Goal: Navigation & Orientation: Find specific page/section

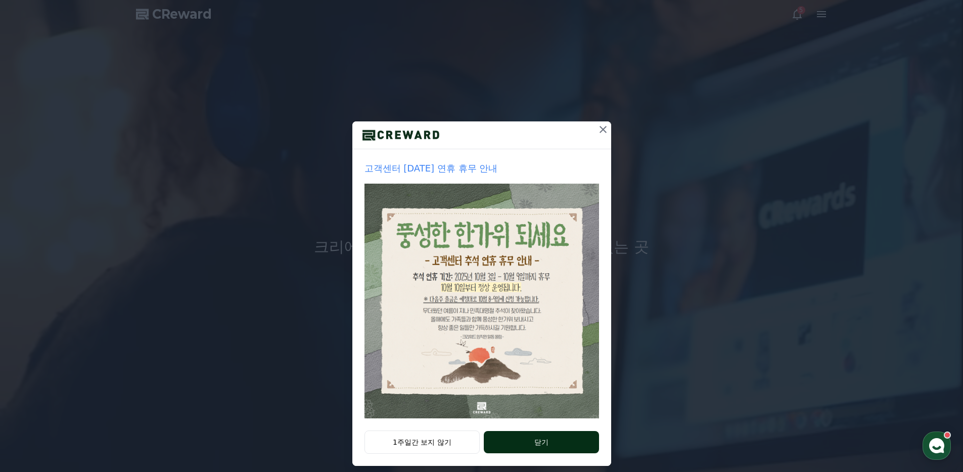
click at [508, 442] on button "닫기" at bounding box center [541, 442] width 115 height 22
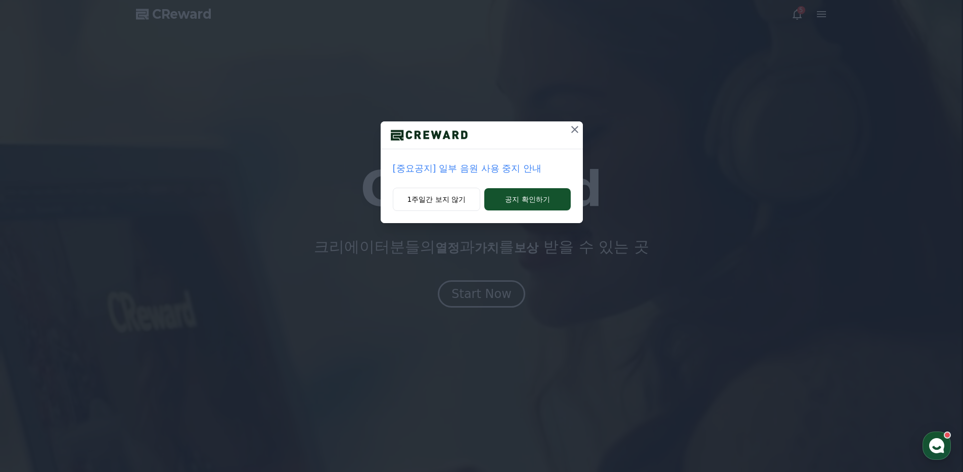
click at [529, 169] on p "[중요공지] 일부 음원 사용 중지 안내" at bounding box center [482, 168] width 178 height 14
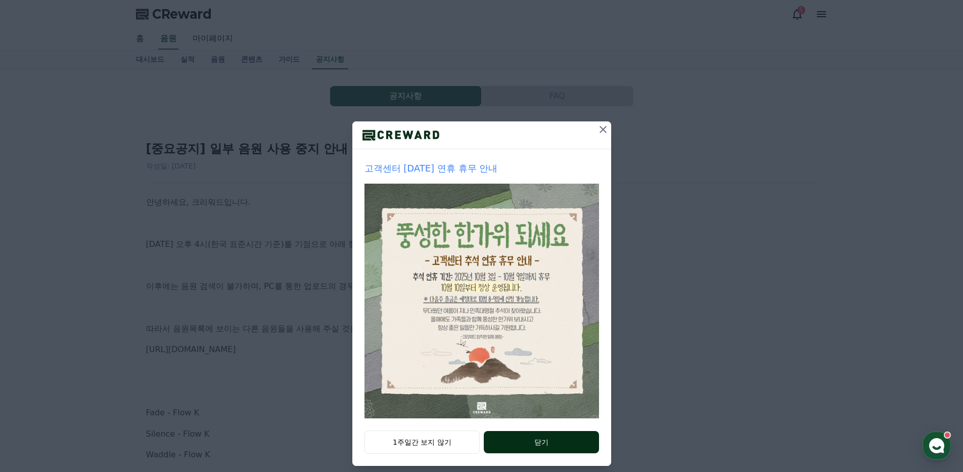
click at [545, 433] on button "닫기" at bounding box center [541, 442] width 115 height 22
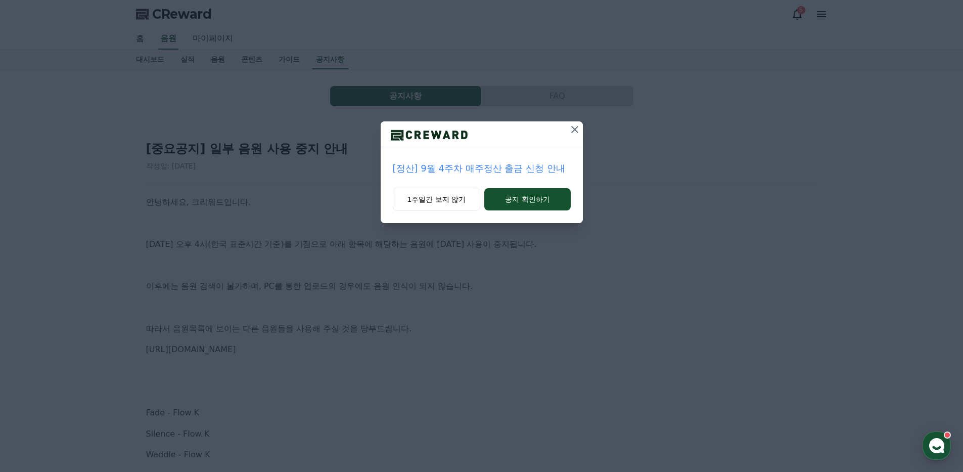
click at [578, 123] on icon at bounding box center [575, 129] width 12 height 12
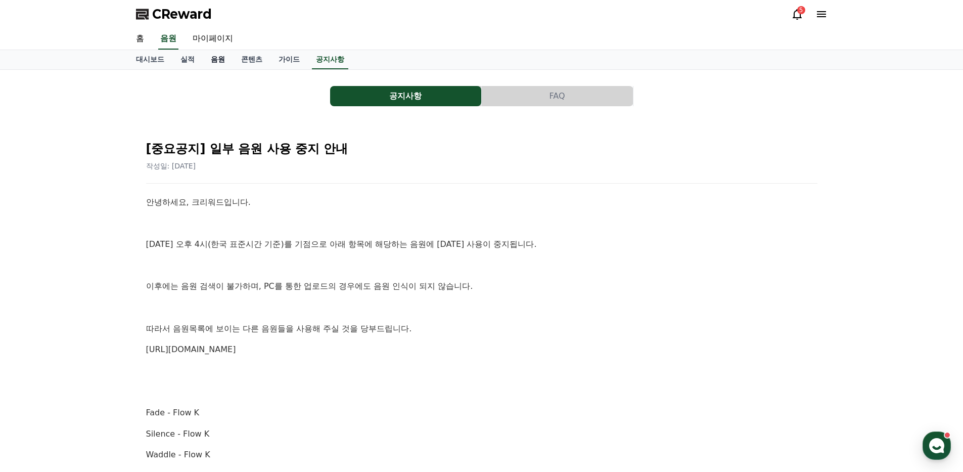
click at [222, 58] on link "음원" at bounding box center [218, 59] width 30 height 19
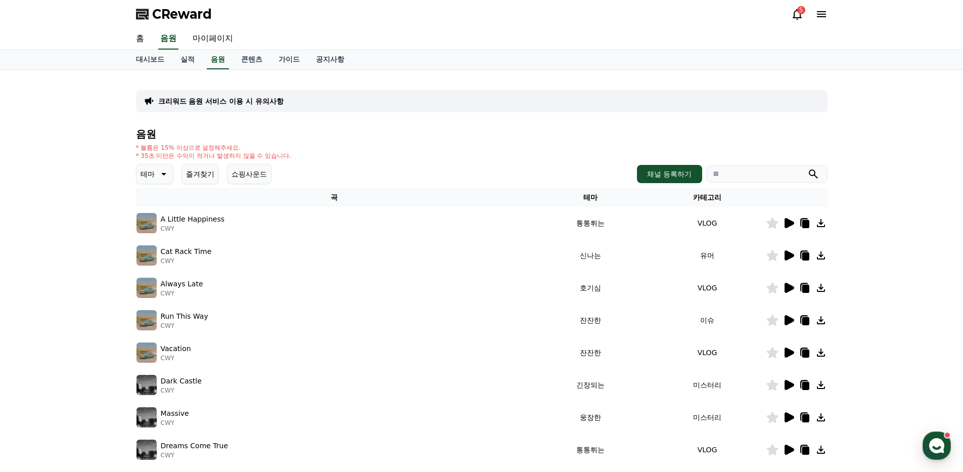
click at [787, 287] on icon at bounding box center [790, 288] width 10 height 10
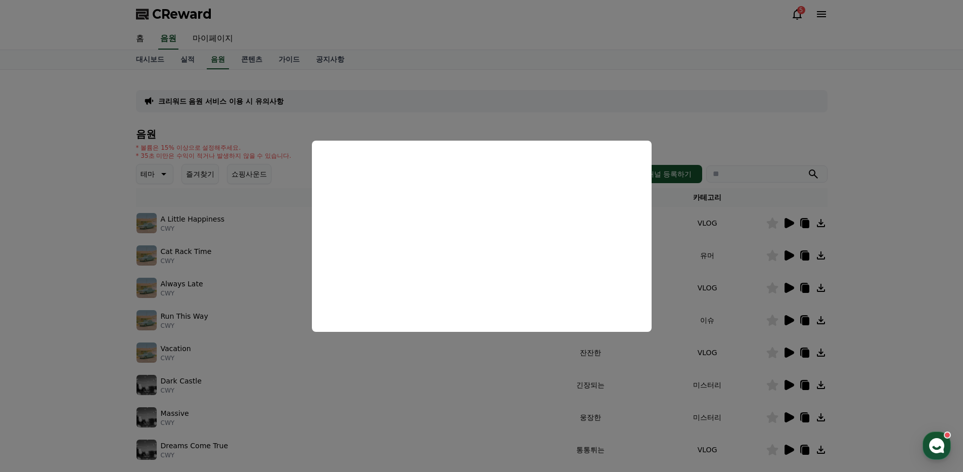
scroll to position [1, 0]
click at [879, 213] on button "close modal" at bounding box center [481, 236] width 963 height 472
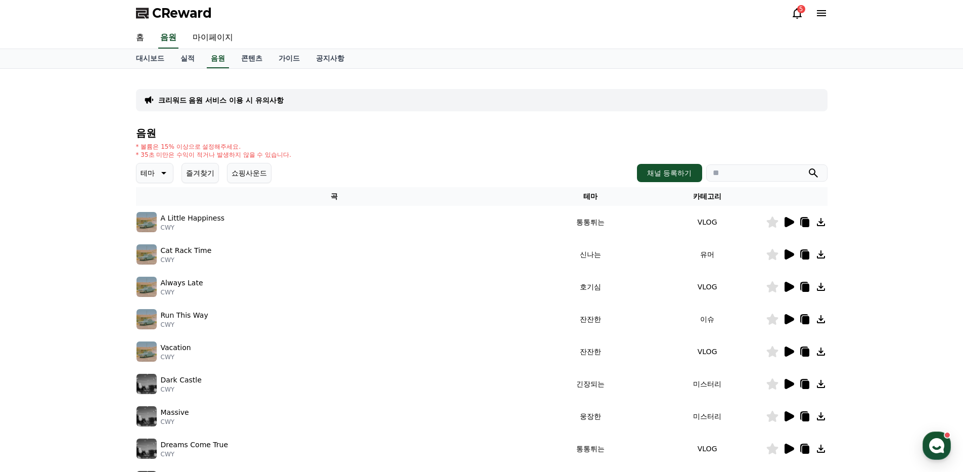
click at [792, 256] on icon at bounding box center [790, 254] width 10 height 10
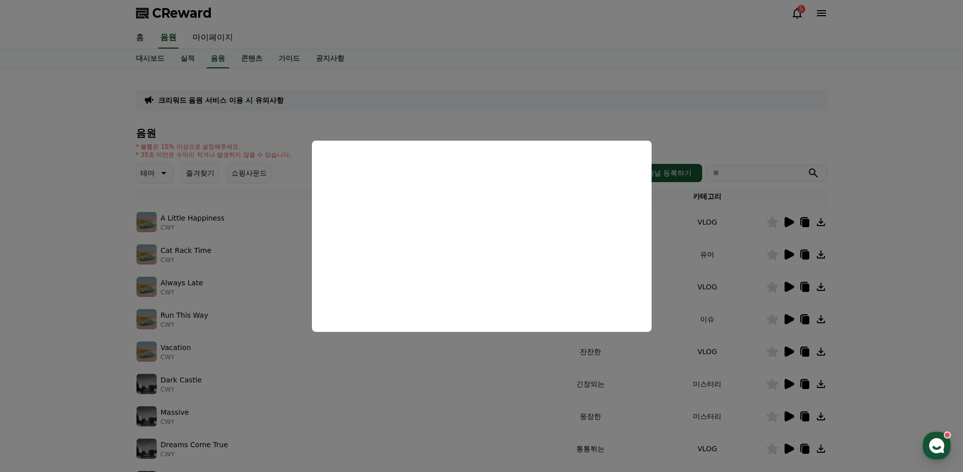
click at [880, 338] on button "close modal" at bounding box center [481, 236] width 963 height 472
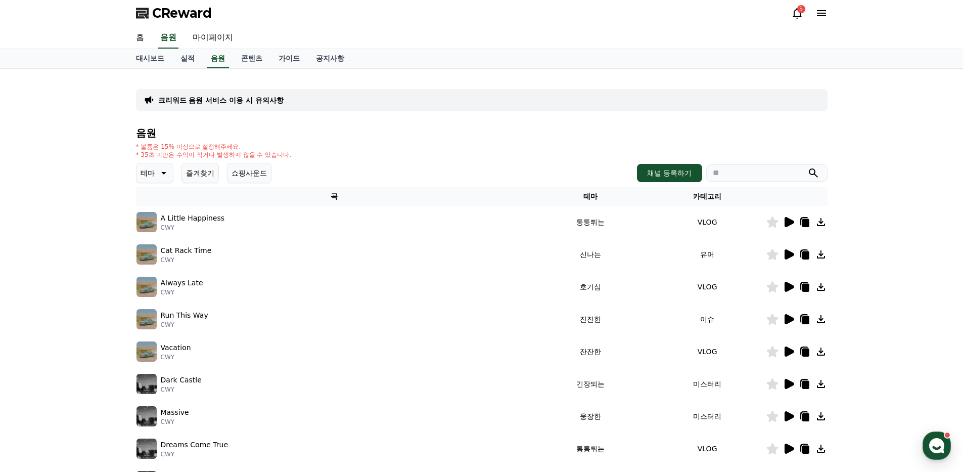
click at [793, 320] on icon at bounding box center [790, 319] width 10 height 10
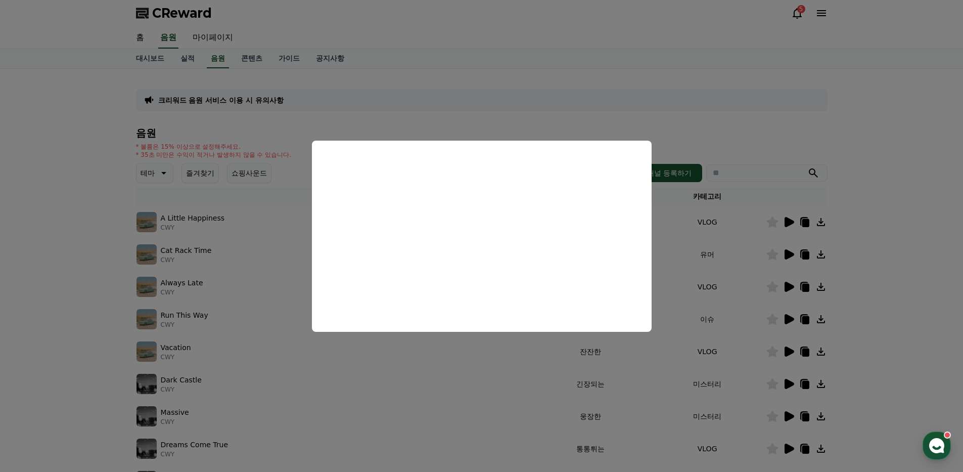
click at [893, 310] on button "close modal" at bounding box center [481, 236] width 963 height 472
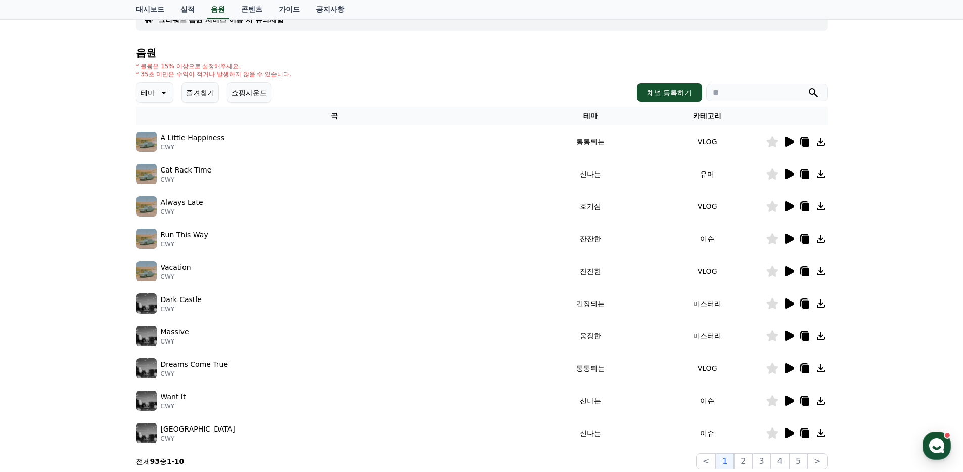
scroll to position [169, 0]
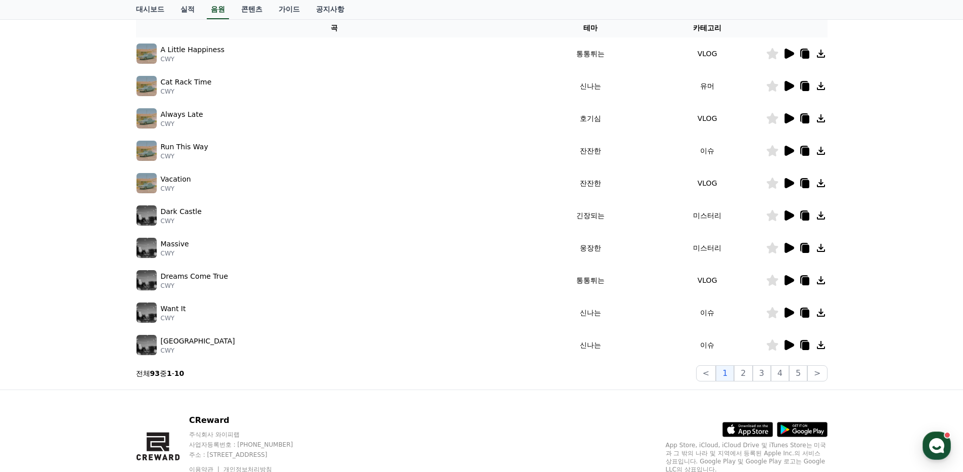
click at [789, 316] on icon at bounding box center [790, 313] width 10 height 10
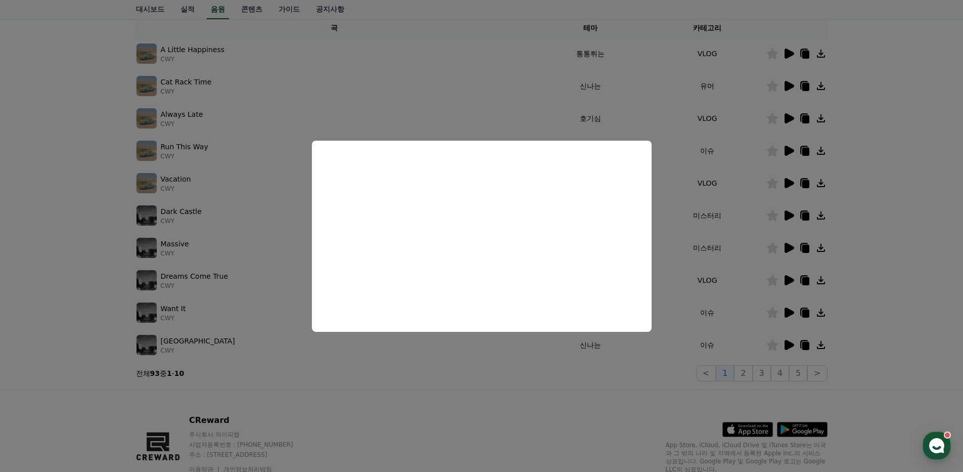
click at [888, 327] on button "close modal" at bounding box center [481, 236] width 963 height 472
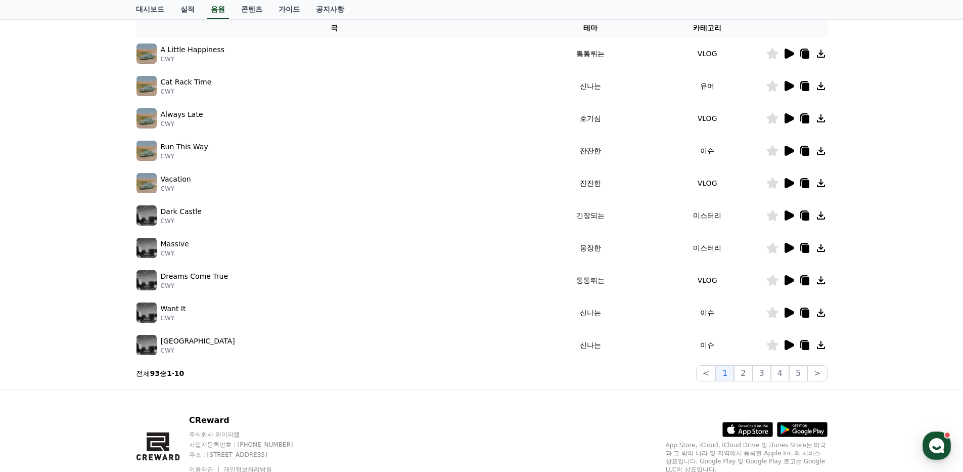
click at [790, 347] on icon at bounding box center [790, 345] width 10 height 10
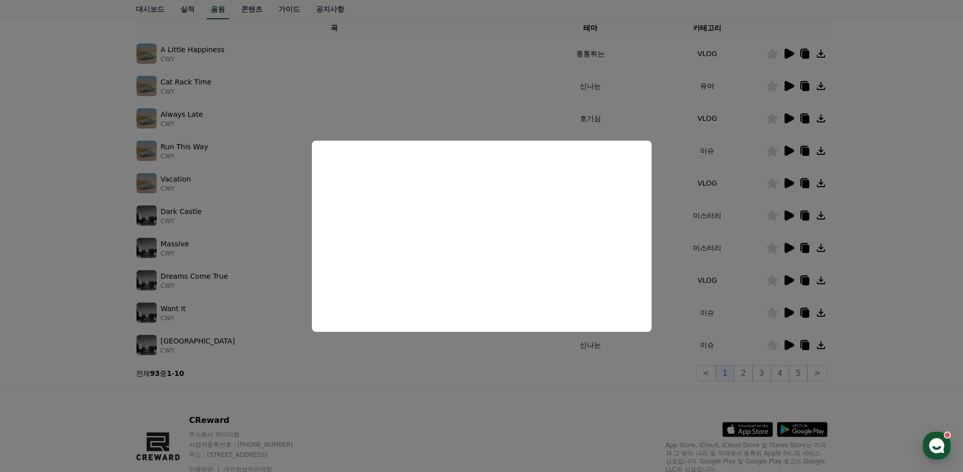
click at [891, 308] on button "close modal" at bounding box center [481, 236] width 963 height 472
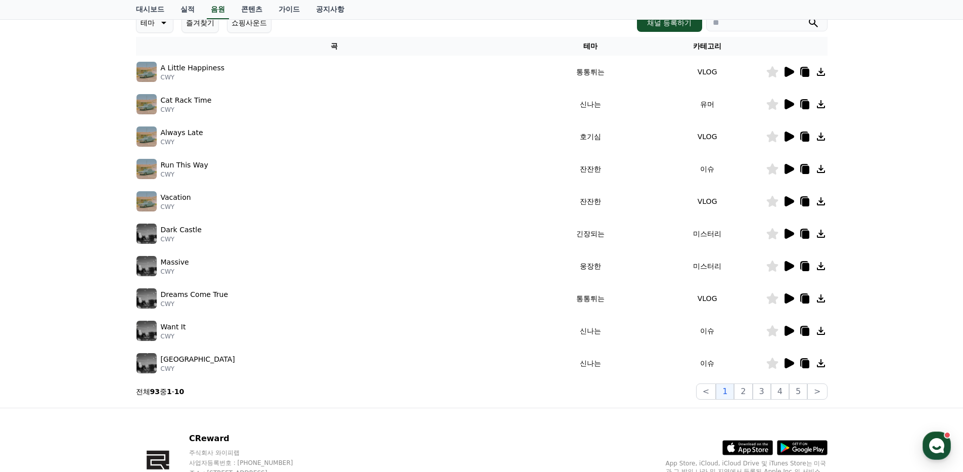
scroll to position [213, 0]
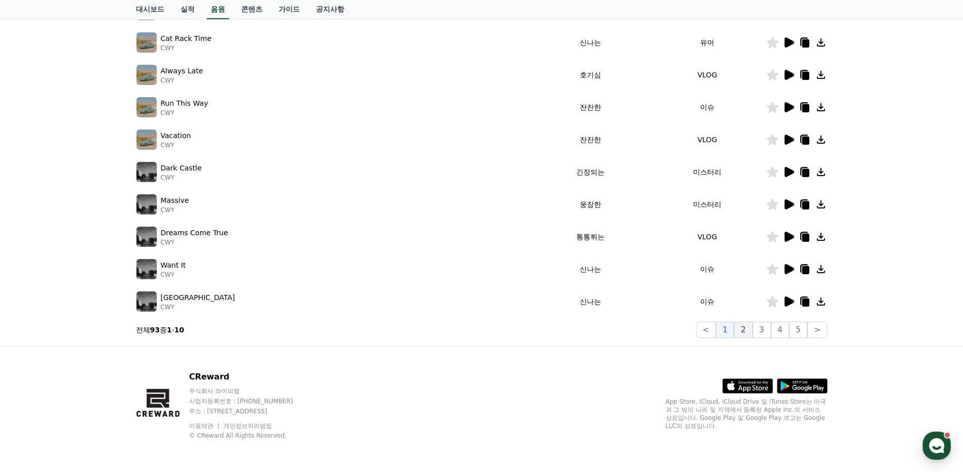
click at [748, 329] on button "2" at bounding box center [743, 330] width 18 height 16
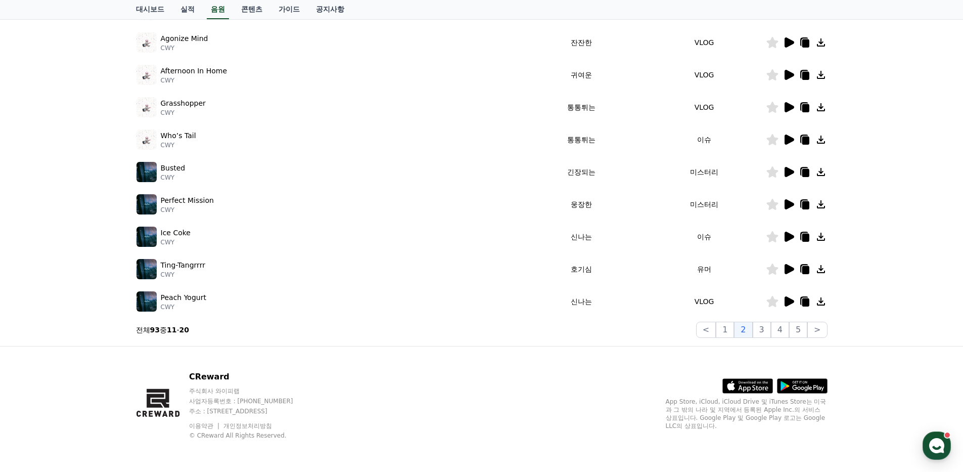
scroll to position [128, 0]
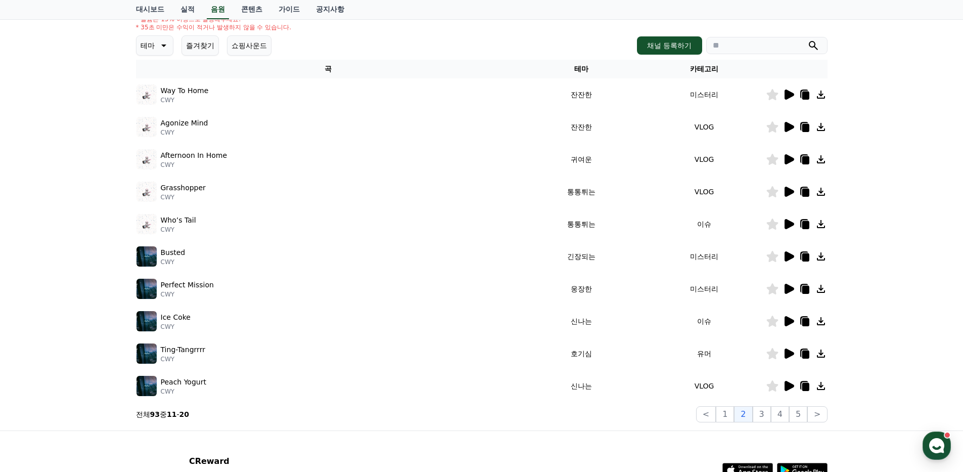
click at [789, 224] on icon at bounding box center [790, 224] width 10 height 10
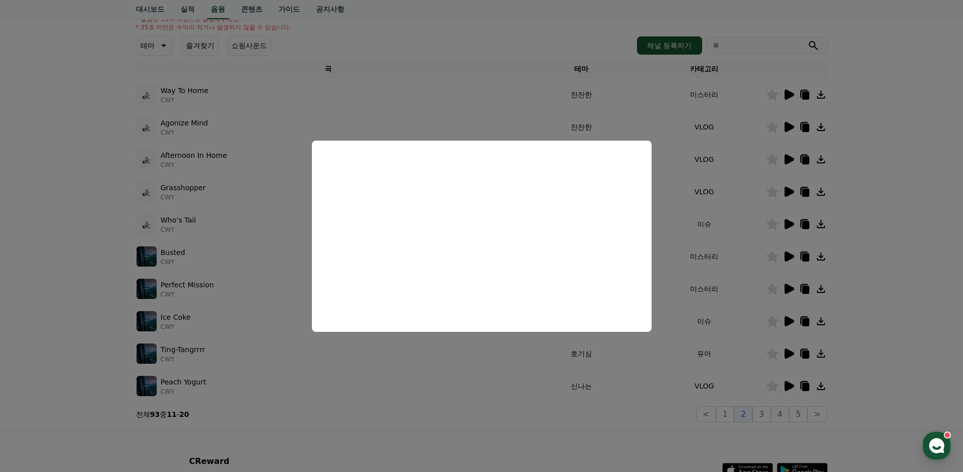
click at [900, 258] on button "close modal" at bounding box center [481, 236] width 963 height 472
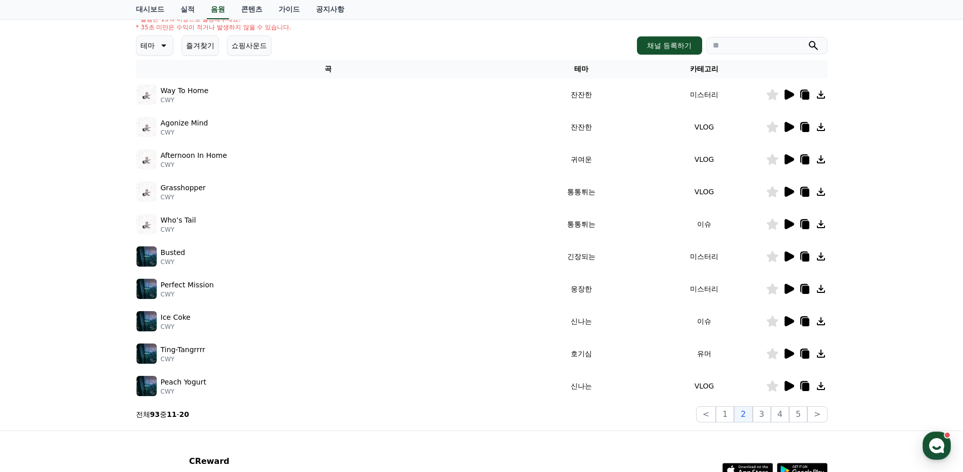
click at [790, 193] on icon at bounding box center [790, 192] width 10 height 10
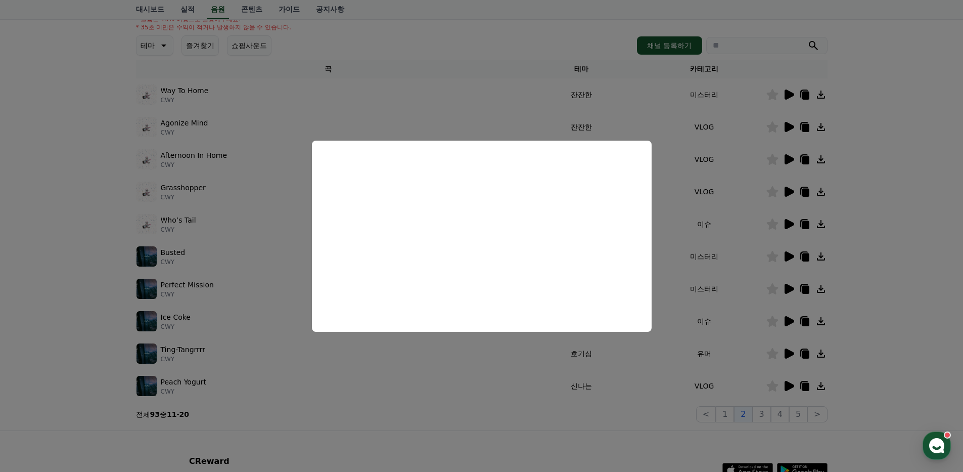
click at [878, 269] on button "close modal" at bounding box center [481, 236] width 963 height 472
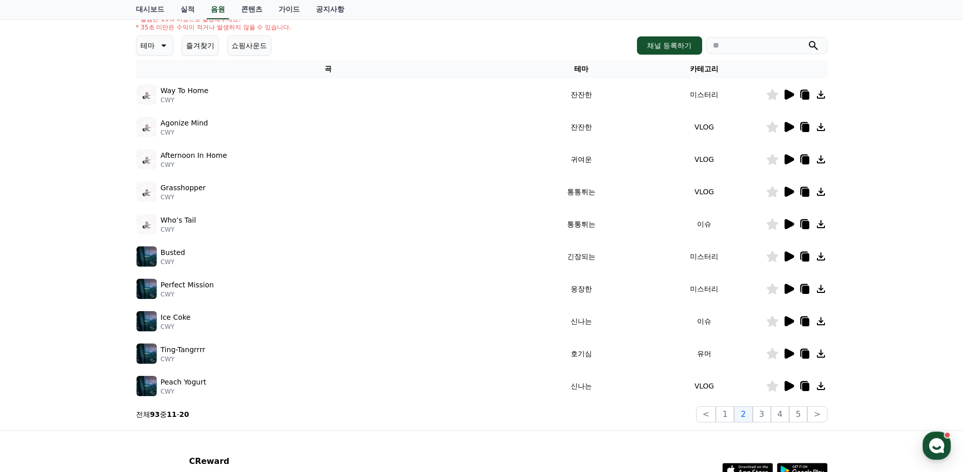
click at [787, 322] on icon at bounding box center [790, 321] width 10 height 10
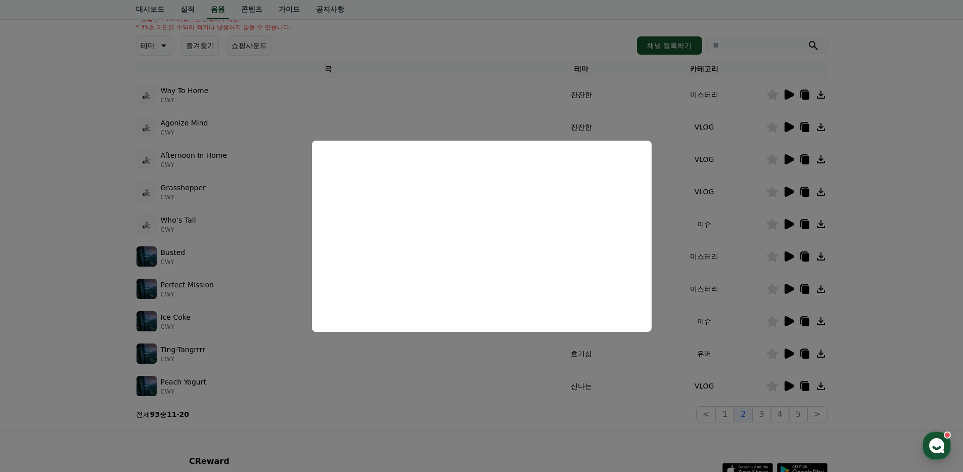
click at [881, 288] on button "close modal" at bounding box center [481, 236] width 963 height 472
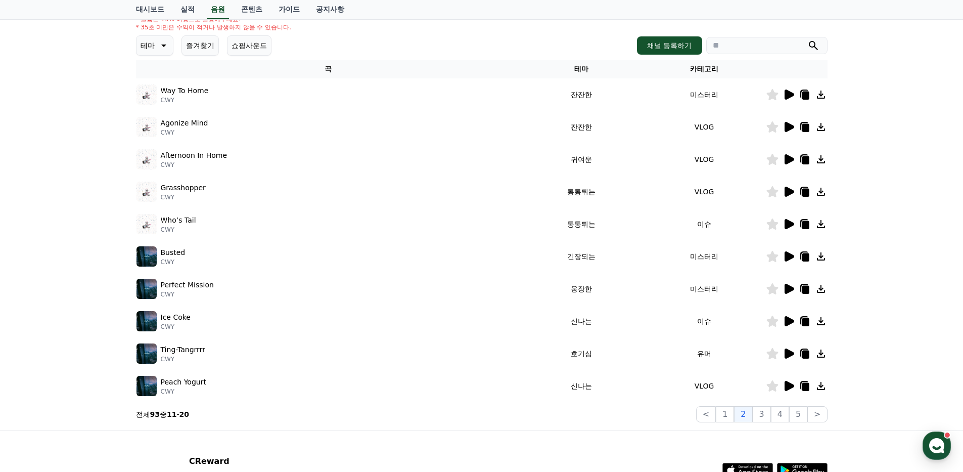
click at [790, 353] on icon at bounding box center [790, 353] width 10 height 10
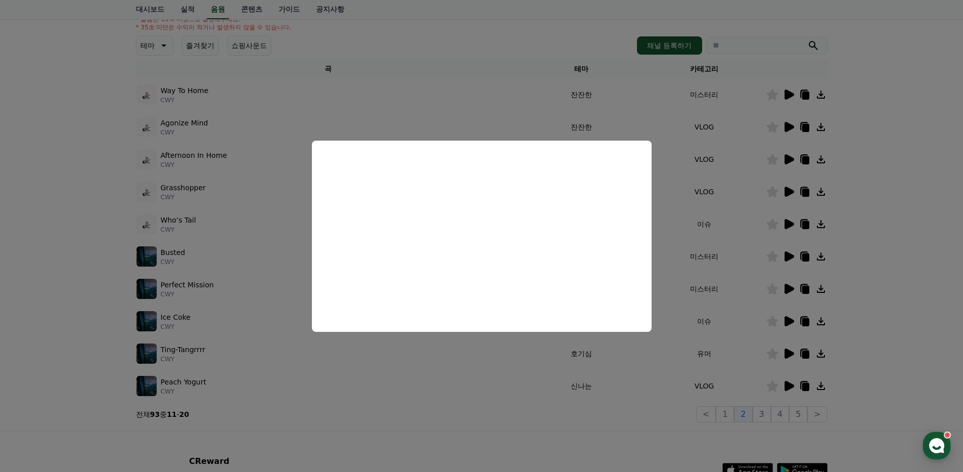
drag, startPoint x: 925, startPoint y: 304, endPoint x: 914, endPoint y: 312, distance: 13.5
click at [925, 304] on button "close modal" at bounding box center [481, 236] width 963 height 472
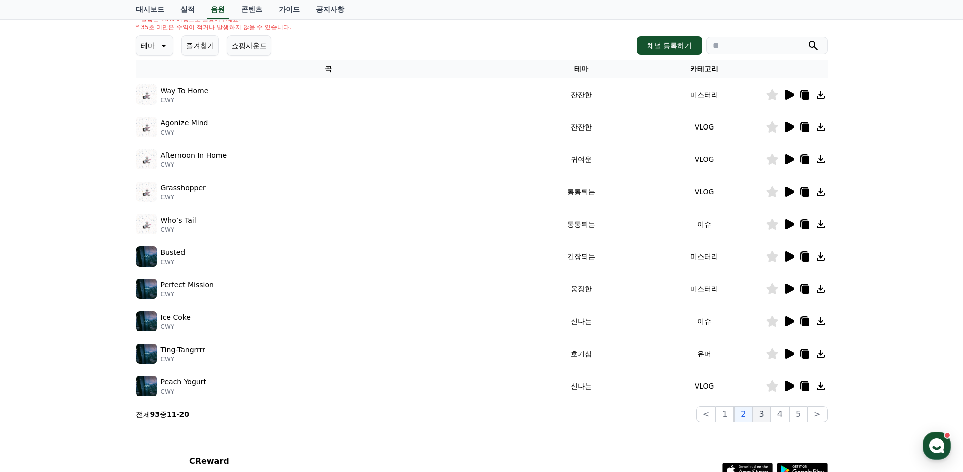
click at [764, 416] on button "3" at bounding box center [762, 414] width 18 height 16
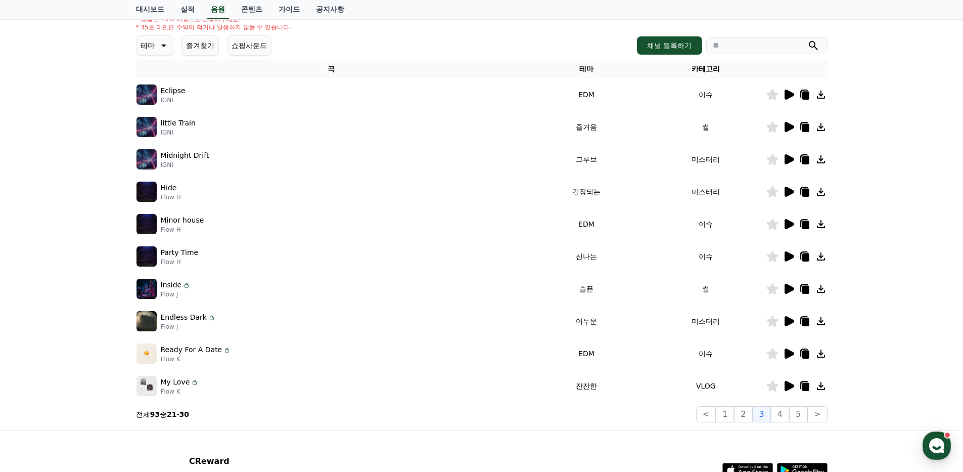
click at [791, 101] on td at bounding box center [797, 94] width 62 height 32
click at [791, 94] on icon at bounding box center [790, 95] width 10 height 10
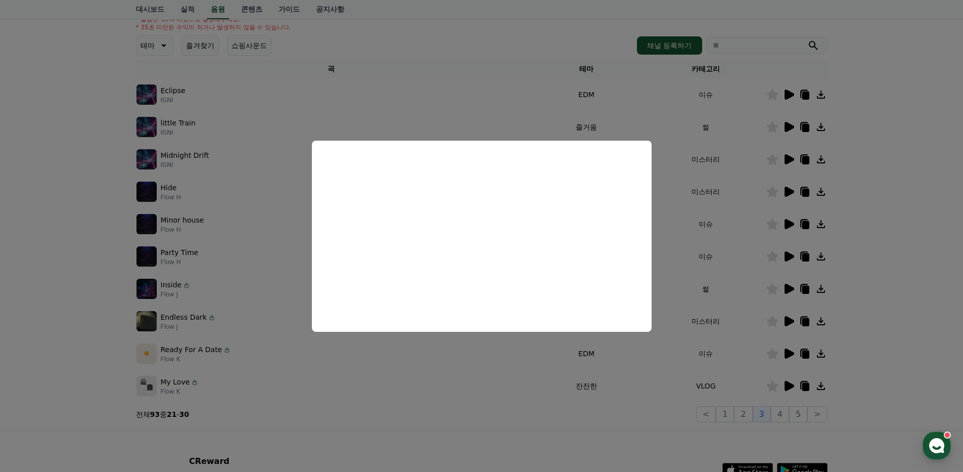
click at [847, 243] on button "close modal" at bounding box center [481, 236] width 963 height 472
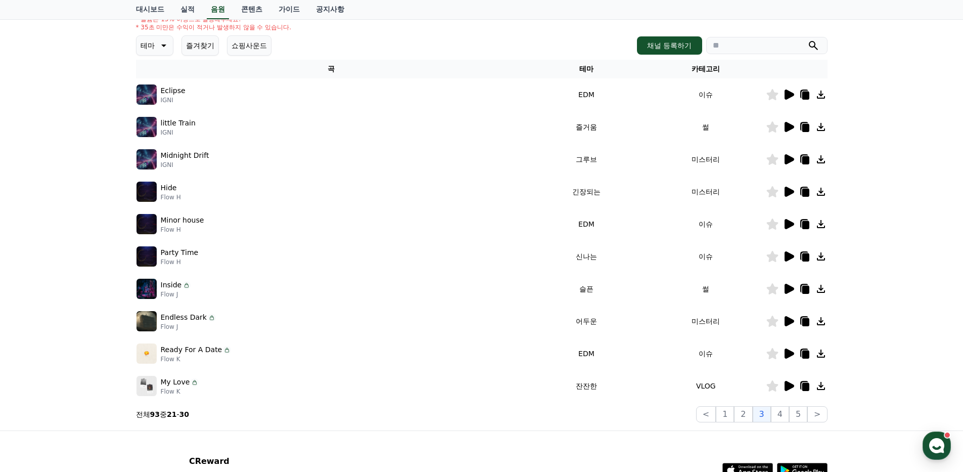
click at [785, 123] on icon at bounding box center [790, 127] width 10 height 10
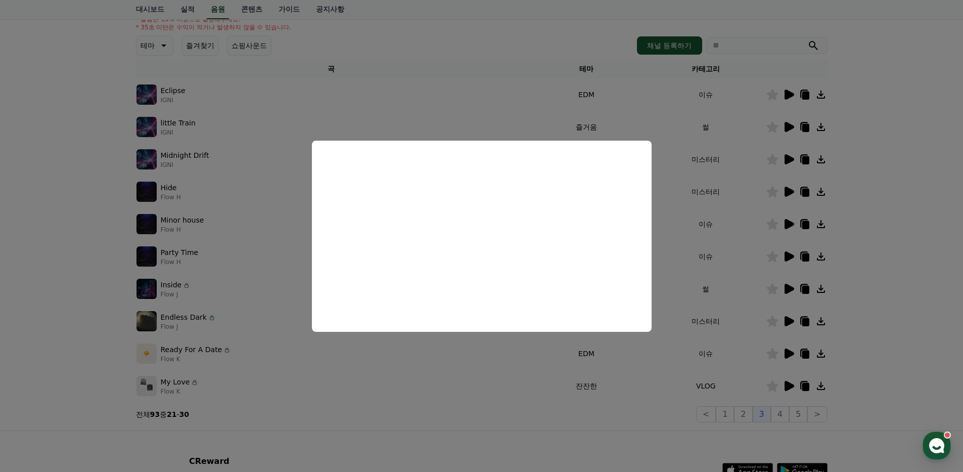
click at [927, 271] on button "close modal" at bounding box center [481, 236] width 963 height 472
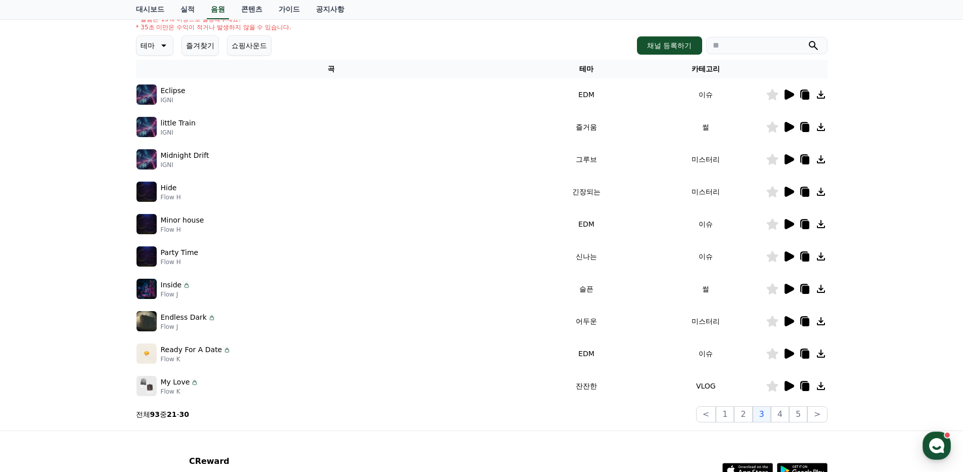
click at [786, 261] on icon at bounding box center [790, 256] width 10 height 10
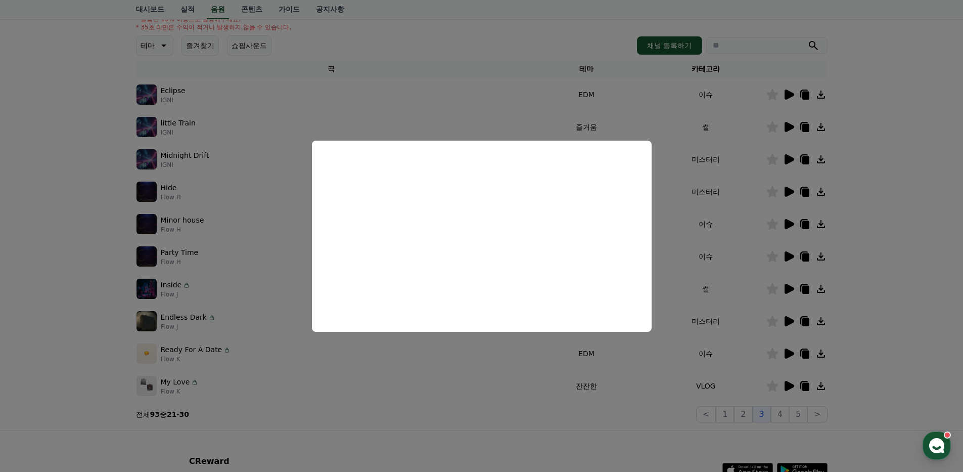
click at [925, 338] on button "close modal" at bounding box center [481, 236] width 963 height 472
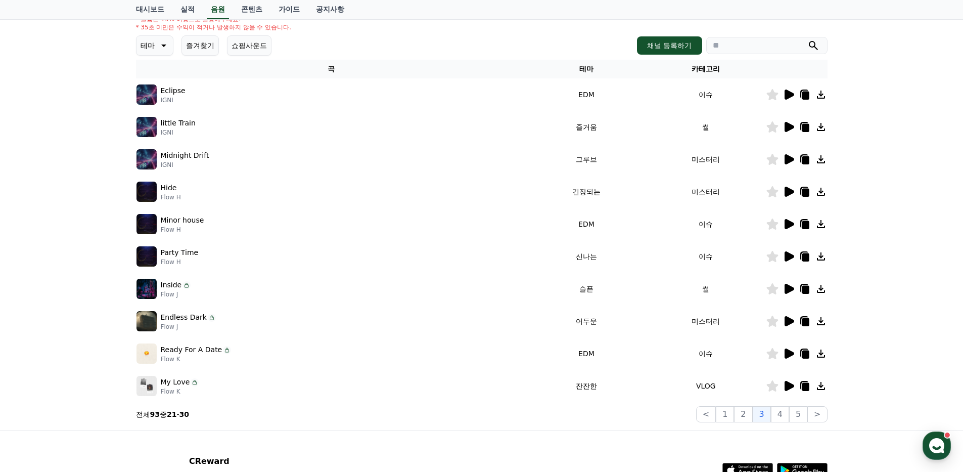
click at [792, 353] on icon at bounding box center [790, 353] width 10 height 10
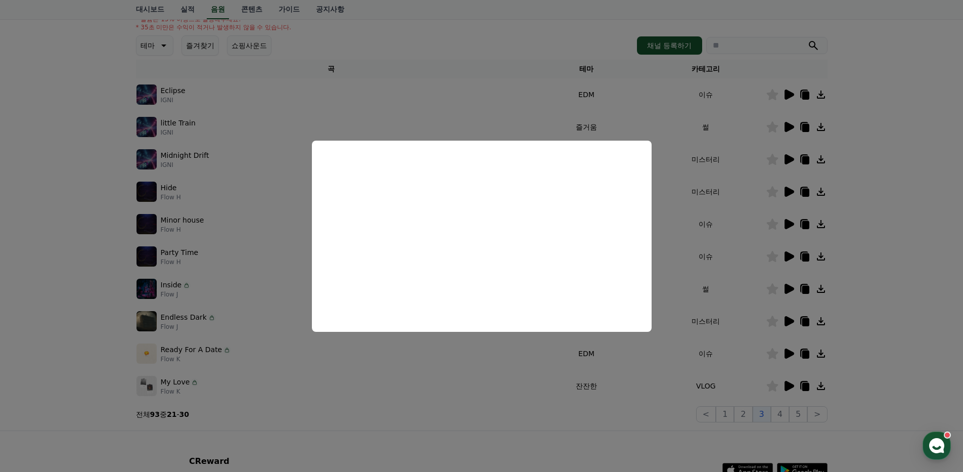
click at [888, 380] on button "close modal" at bounding box center [481, 236] width 963 height 472
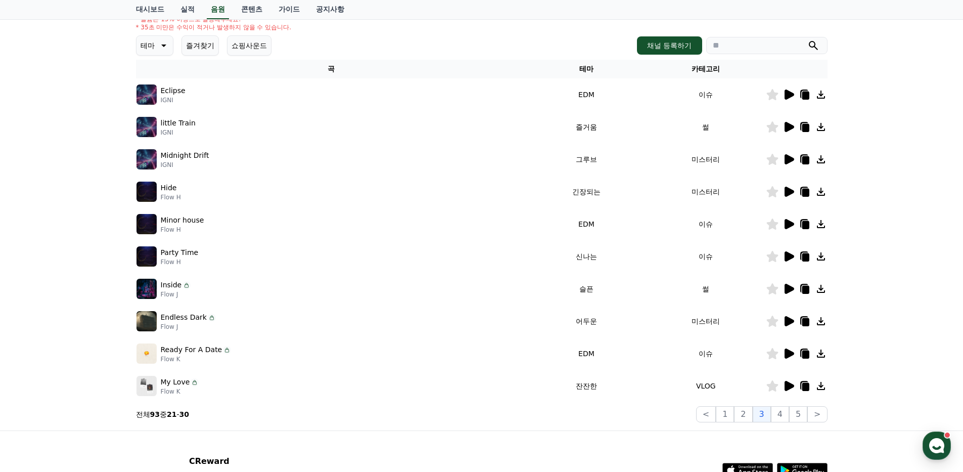
click at [789, 386] on icon at bounding box center [790, 386] width 10 height 10
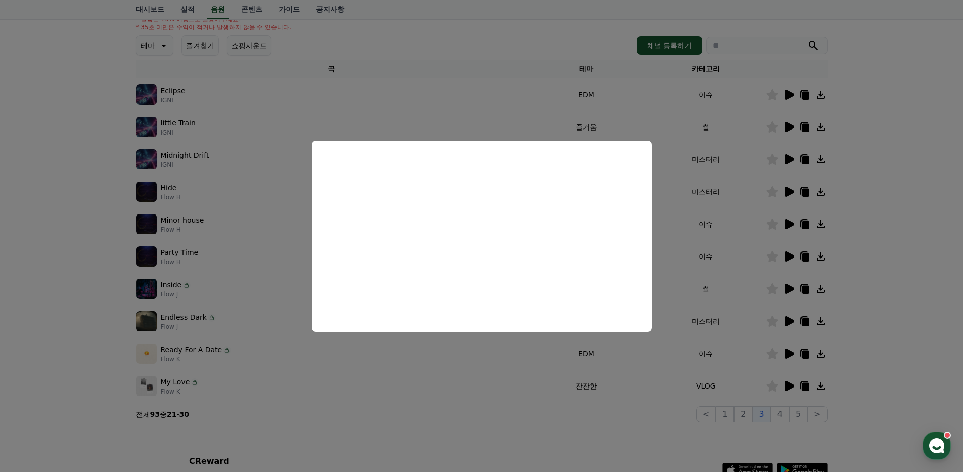
click at [884, 353] on button "close modal" at bounding box center [481, 236] width 963 height 472
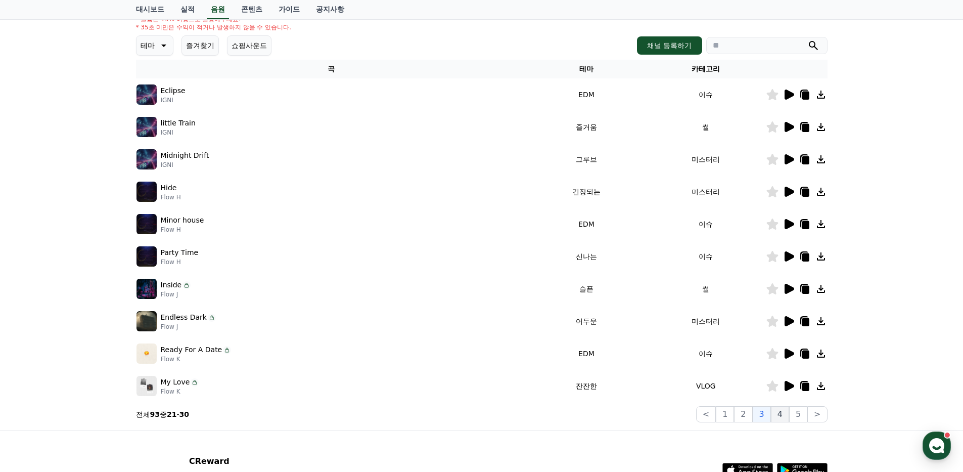
click at [784, 413] on button "4" at bounding box center [780, 414] width 18 height 16
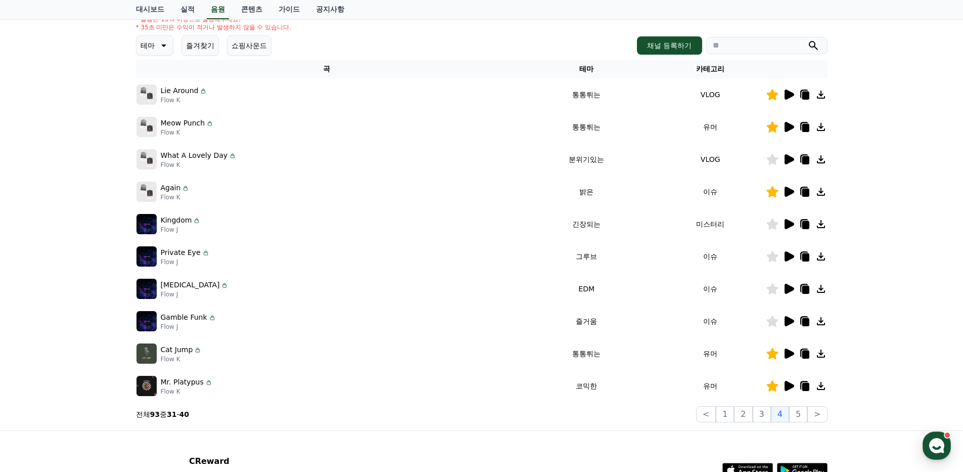
click at [787, 353] on icon at bounding box center [790, 353] width 10 height 10
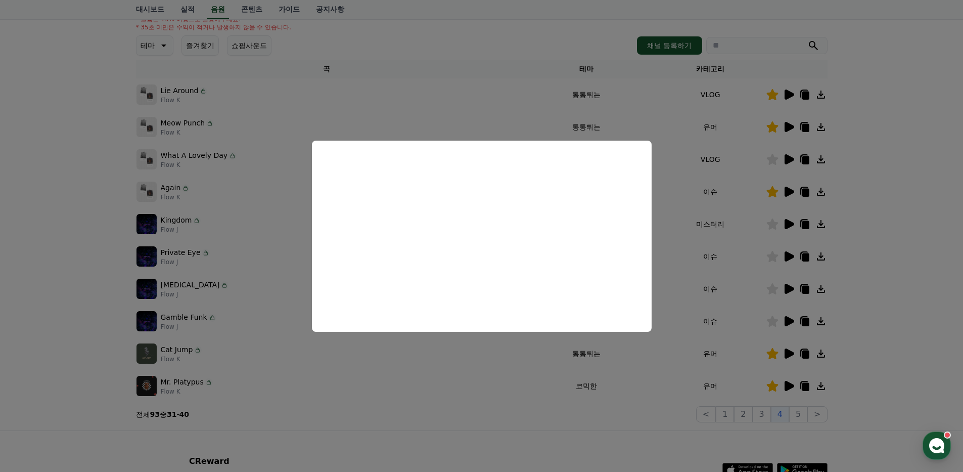
click at [897, 339] on button "close modal" at bounding box center [481, 236] width 963 height 472
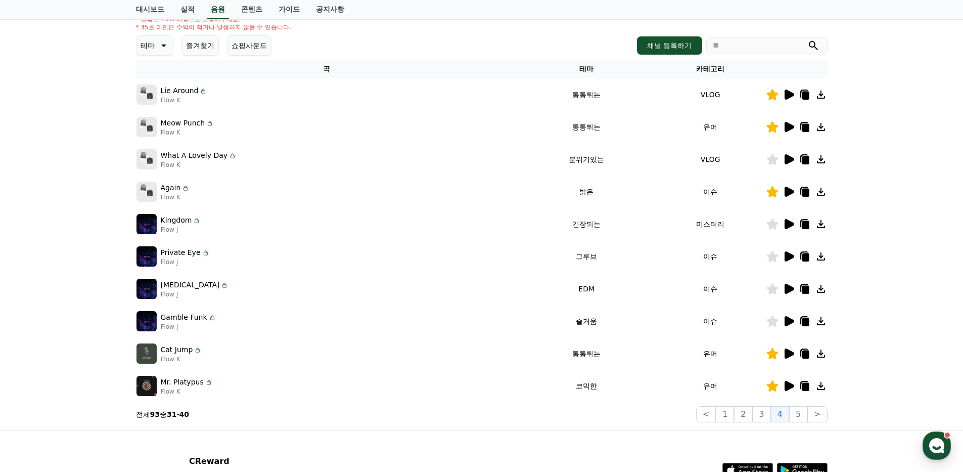
click at [787, 387] on icon at bounding box center [790, 386] width 10 height 10
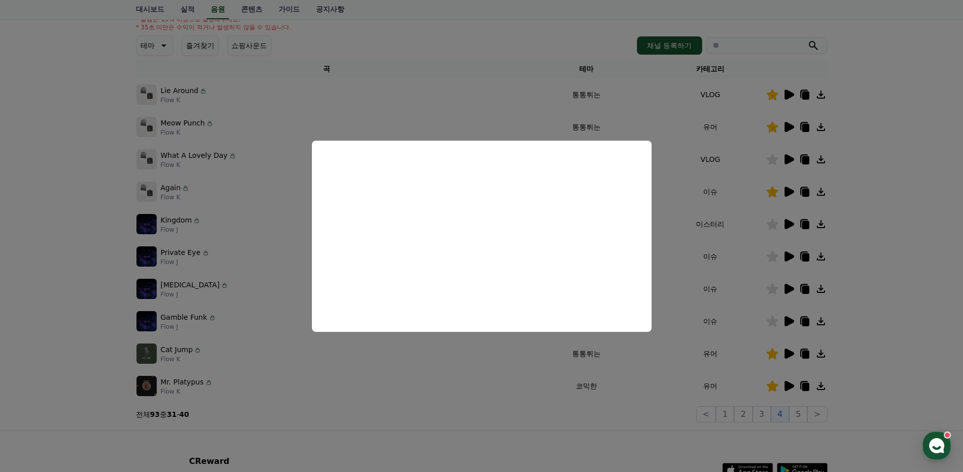
click at [887, 325] on button "close modal" at bounding box center [481, 236] width 963 height 472
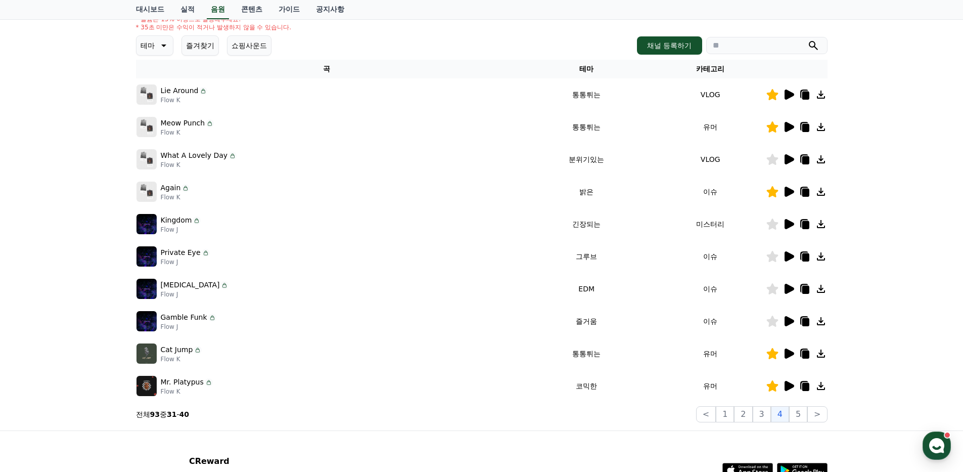
click at [784, 94] on icon at bounding box center [789, 95] width 12 height 12
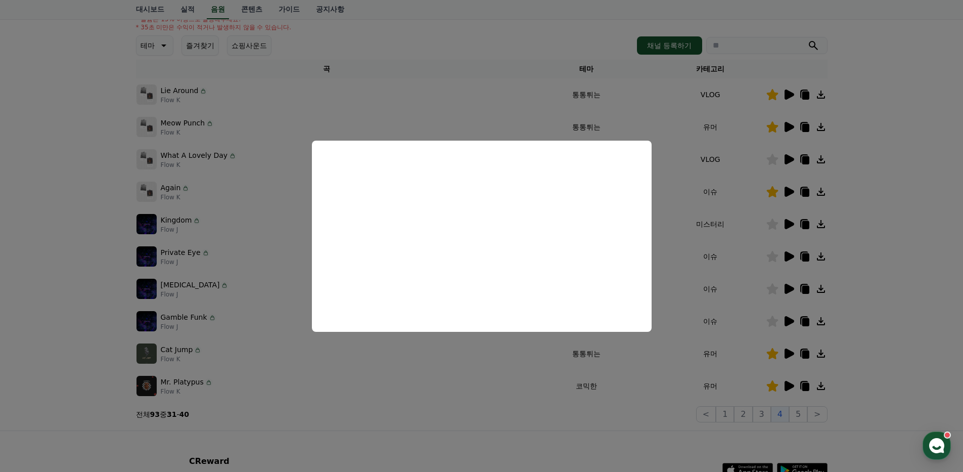
click at [954, 306] on button "close modal" at bounding box center [481, 236] width 963 height 472
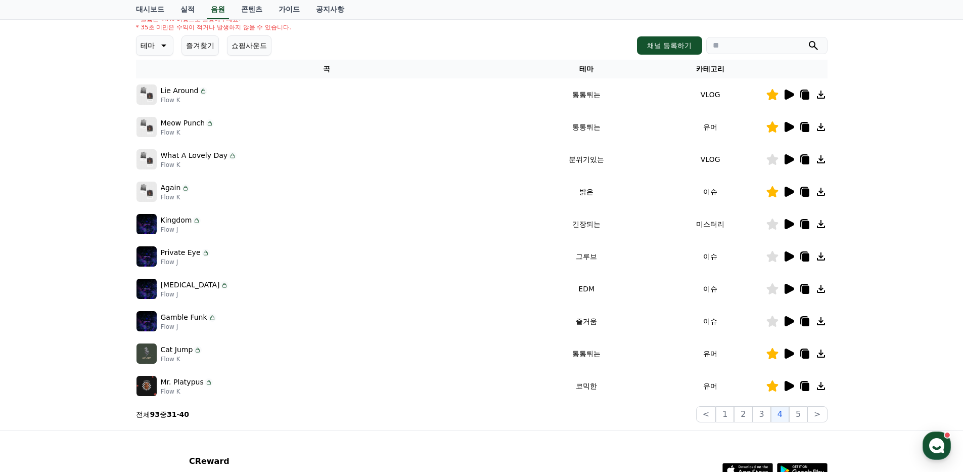
click at [788, 126] on icon at bounding box center [790, 127] width 10 height 10
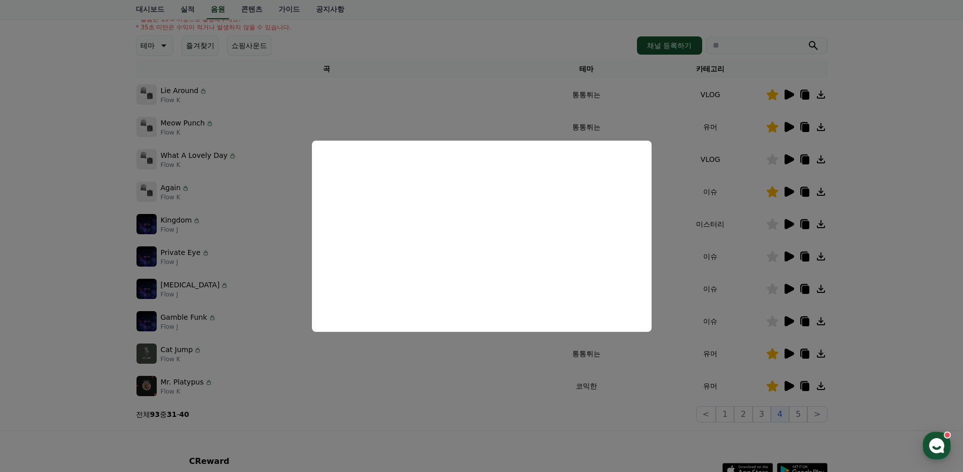
click at [69, 99] on button "close modal" at bounding box center [481, 236] width 963 height 472
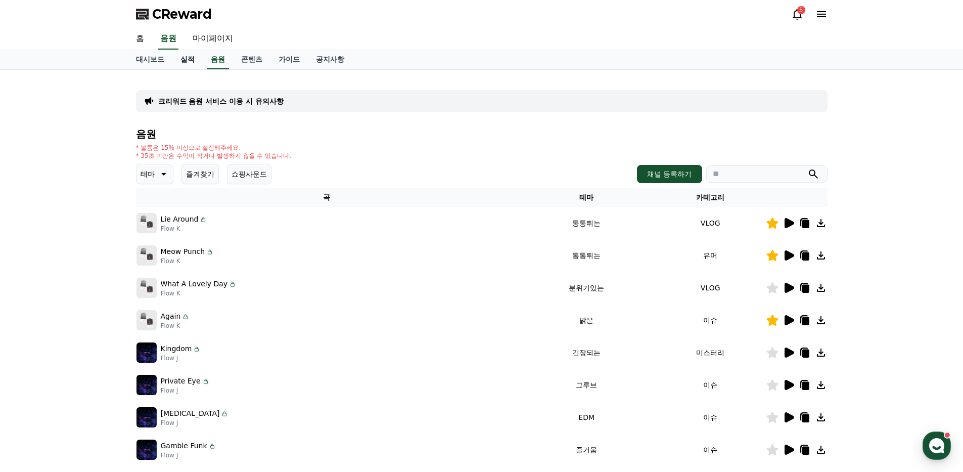
click at [183, 59] on link "실적" at bounding box center [187, 59] width 30 height 19
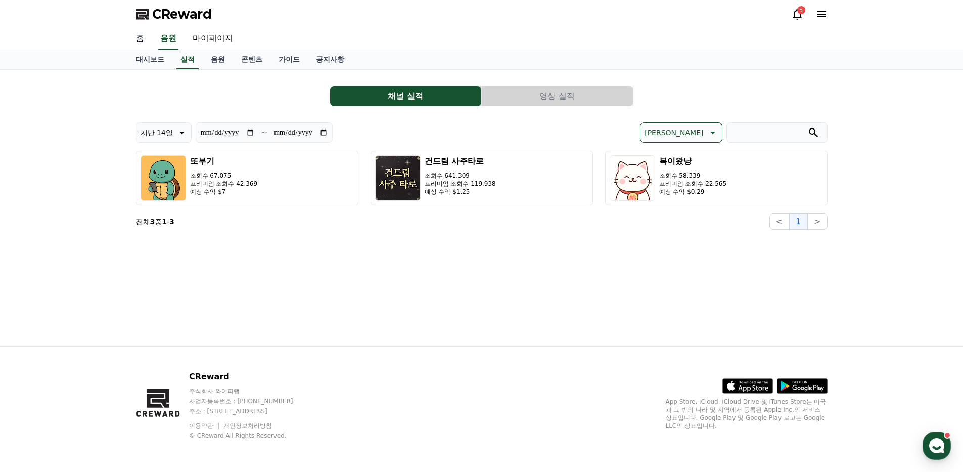
click at [142, 37] on link "홈" at bounding box center [140, 38] width 24 height 21
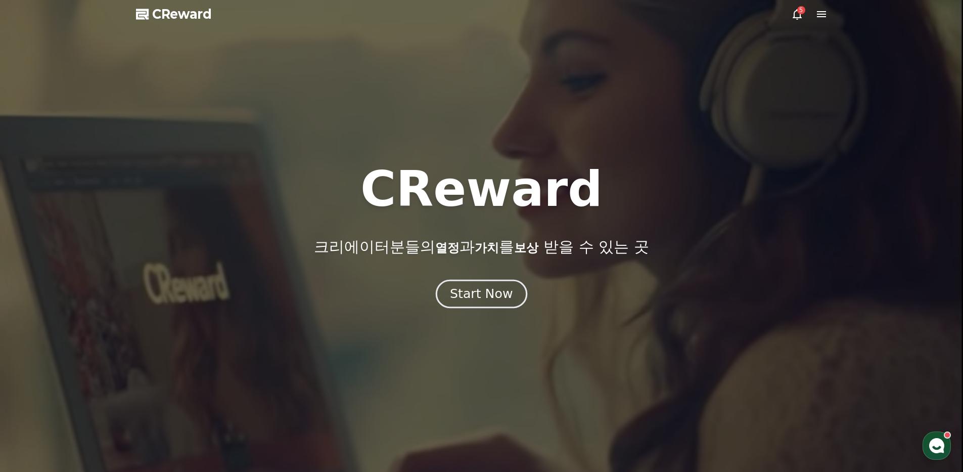
click at [510, 303] on button "Start Now" at bounding box center [482, 293] width 92 height 29
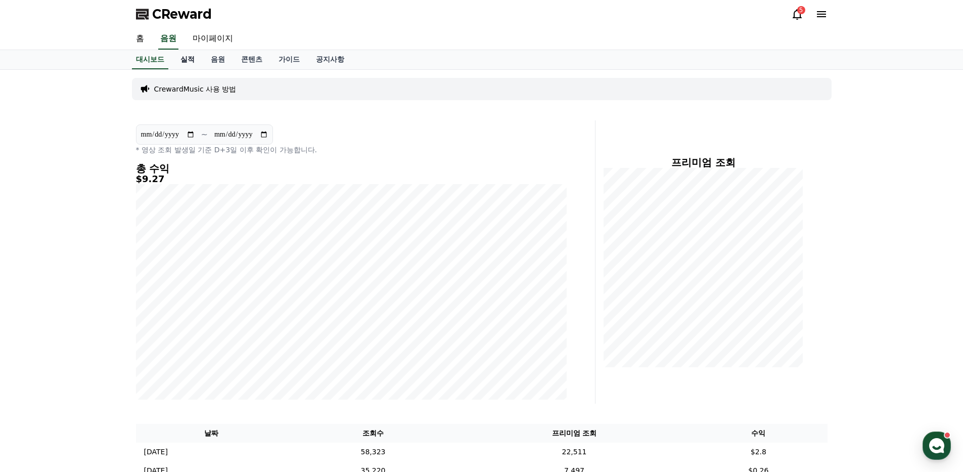
click at [194, 63] on link "실적" at bounding box center [187, 59] width 30 height 19
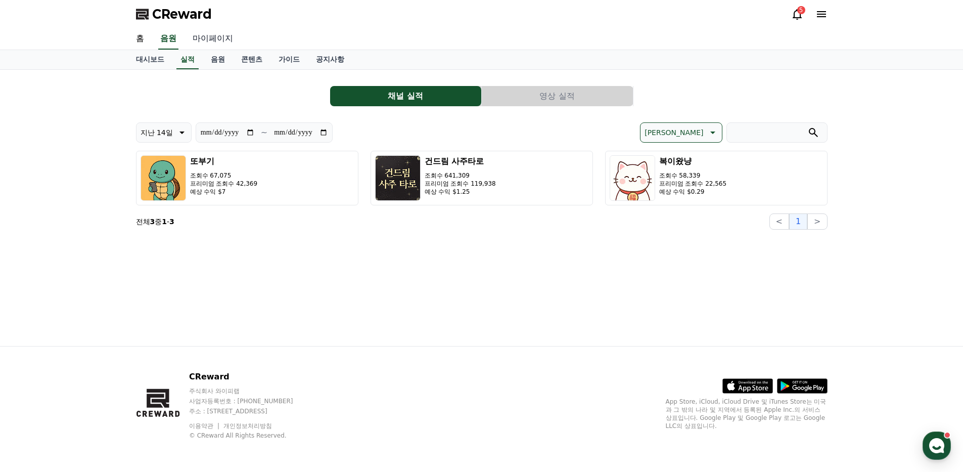
click at [218, 39] on link "마이페이지" at bounding box center [213, 38] width 57 height 21
select select "**********"
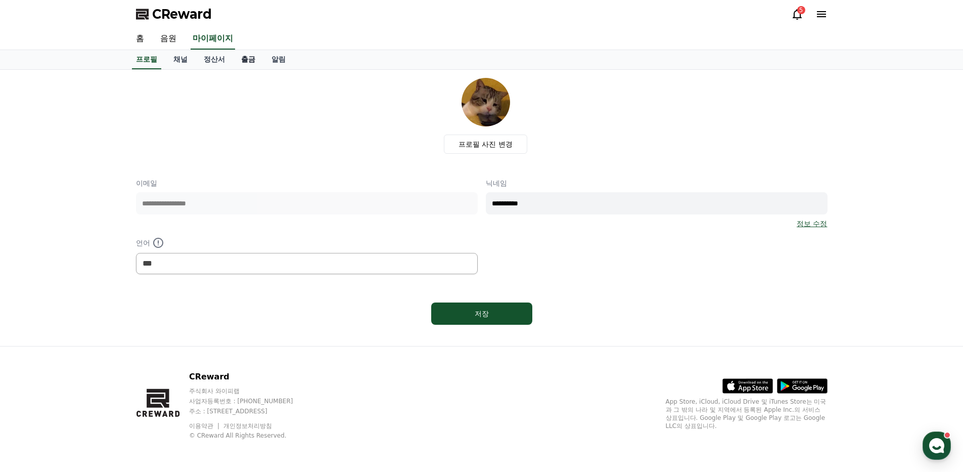
click at [248, 64] on link "출금" at bounding box center [248, 59] width 30 height 19
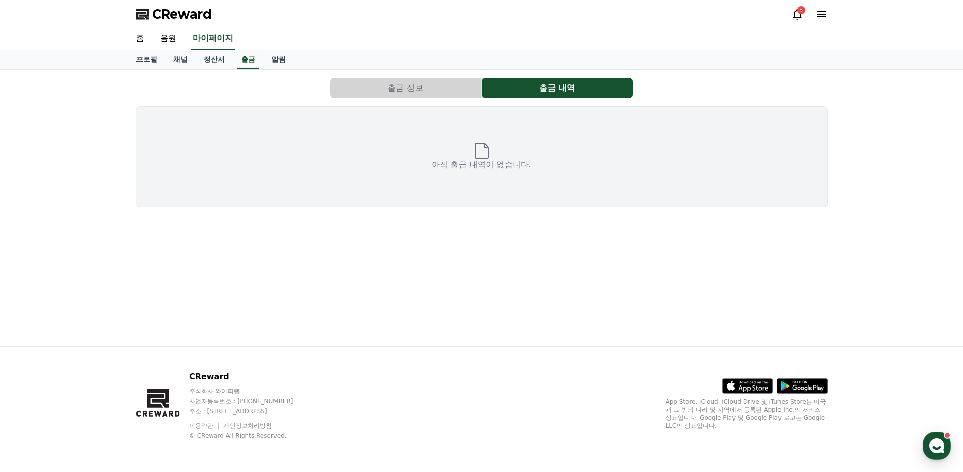
click at [379, 90] on button "출금 정보" at bounding box center [405, 88] width 151 height 20
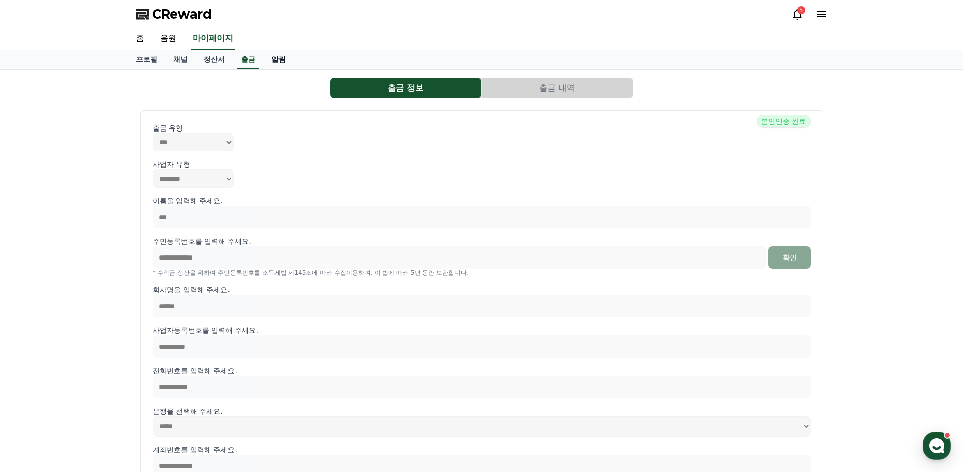
click at [275, 57] on link "알림" at bounding box center [279, 59] width 30 height 19
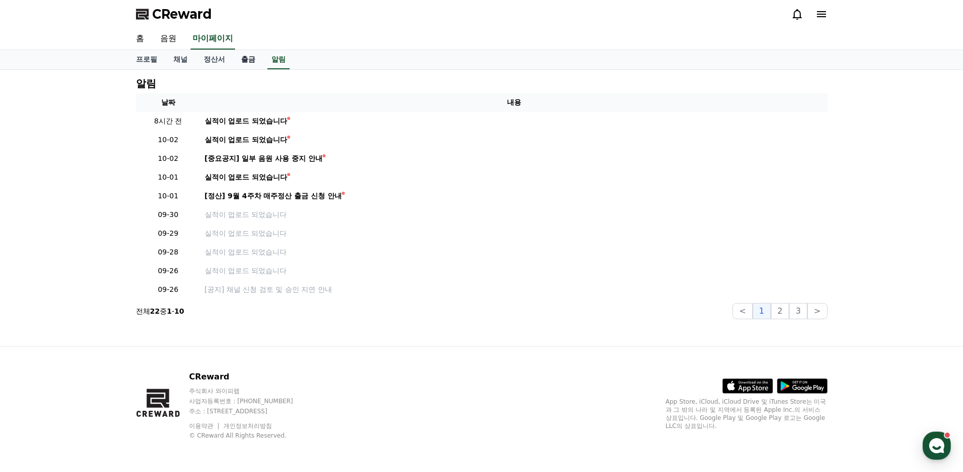
click at [249, 61] on link "출금" at bounding box center [248, 59] width 30 height 19
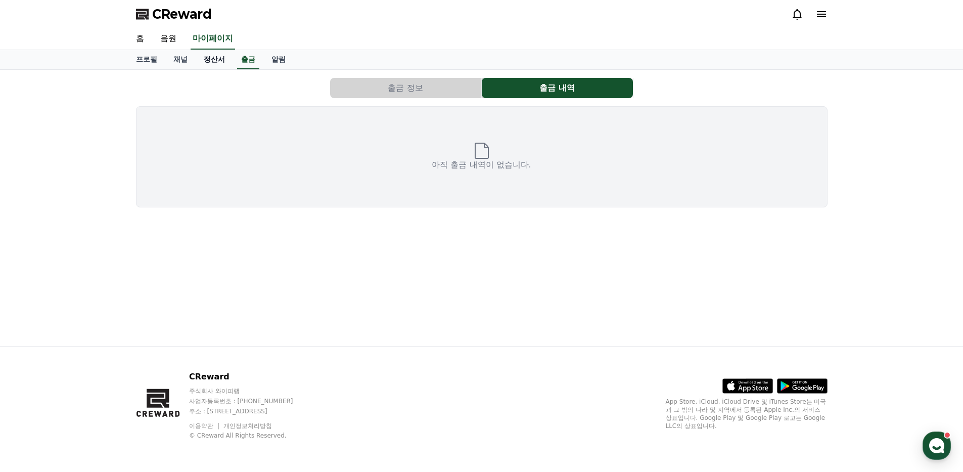
click at [210, 55] on link "정산서" at bounding box center [214, 59] width 37 height 19
